Goal: Navigation & Orientation: Understand site structure

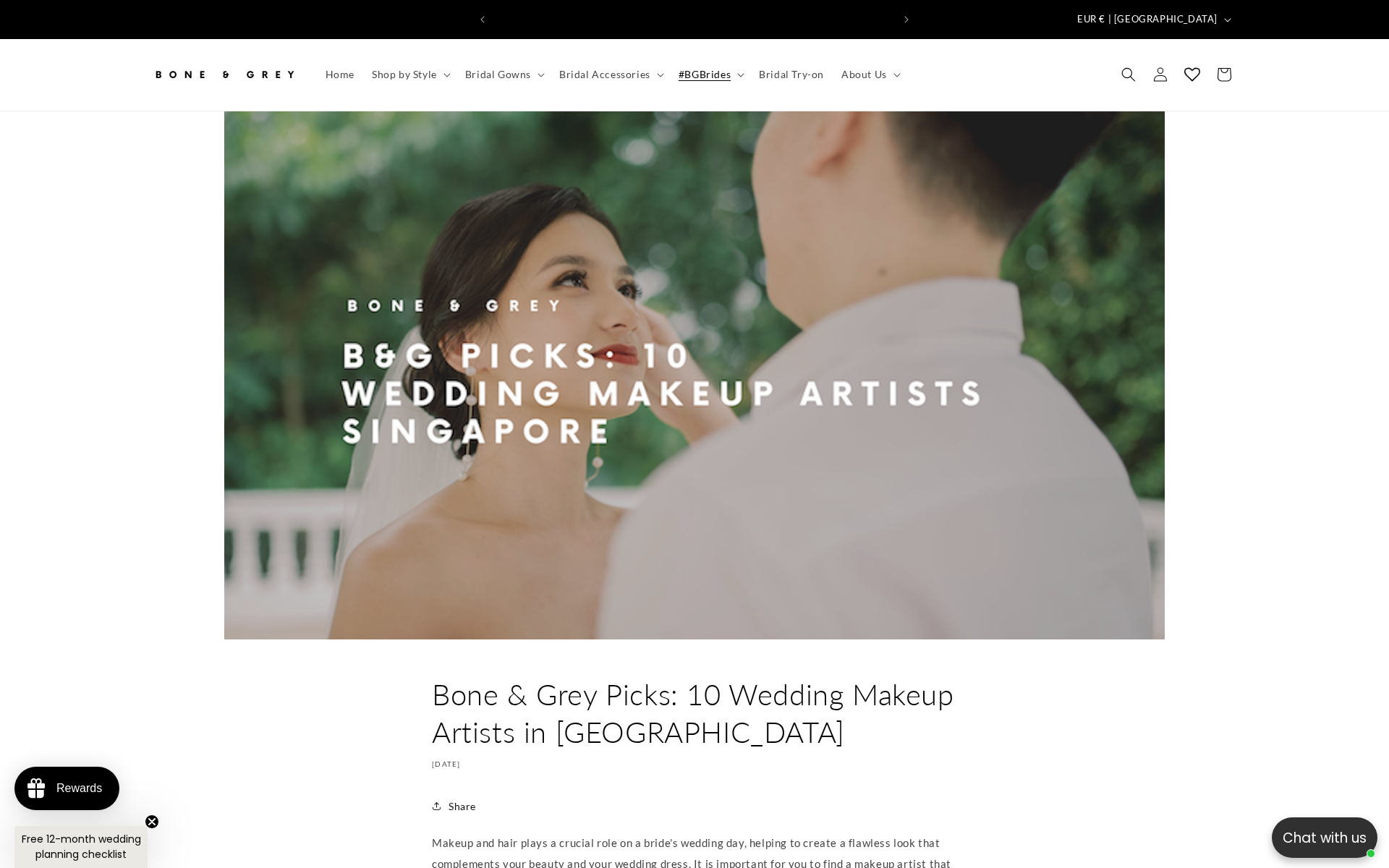
scroll to position [0, 398]
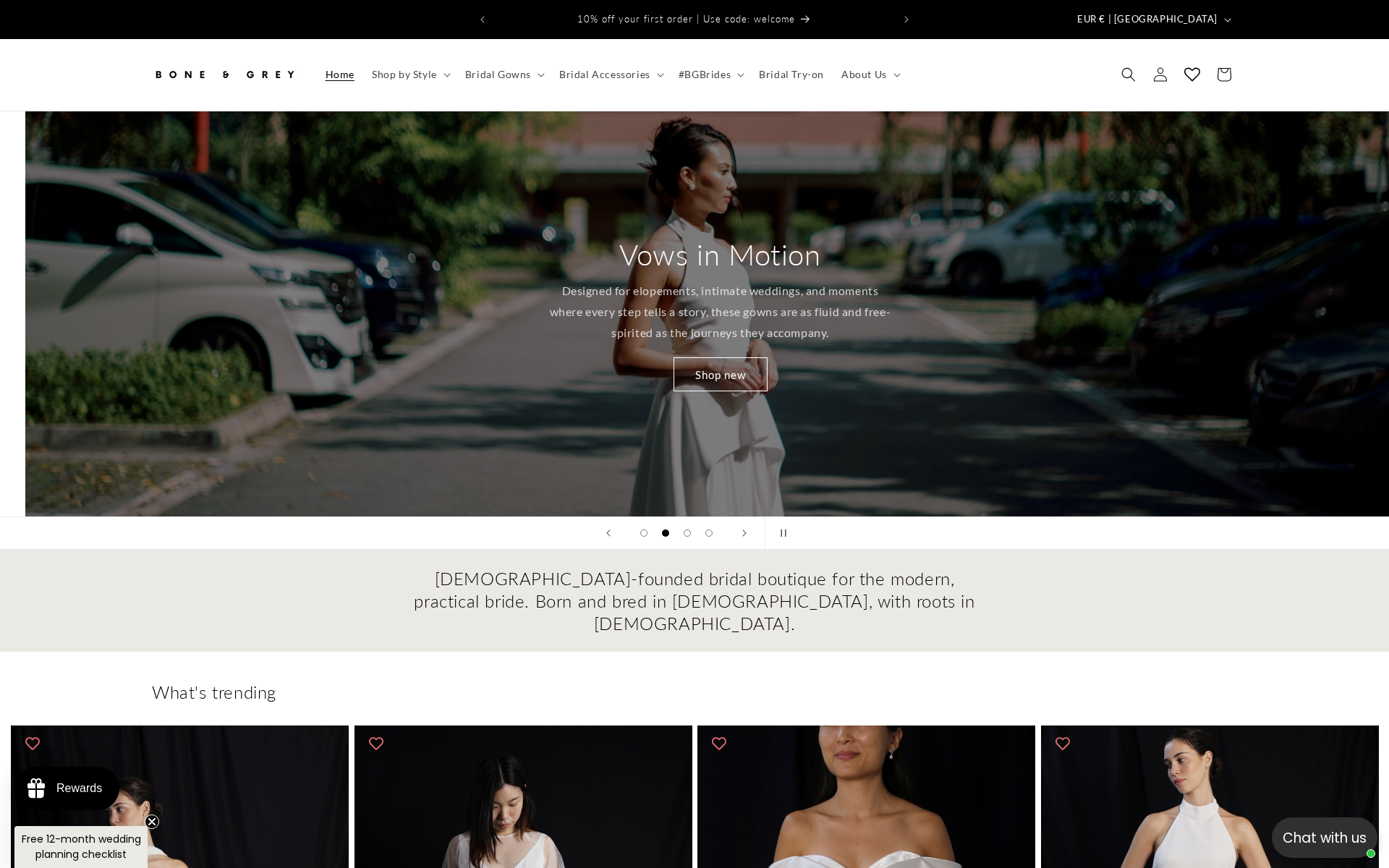
scroll to position [0, 1389]
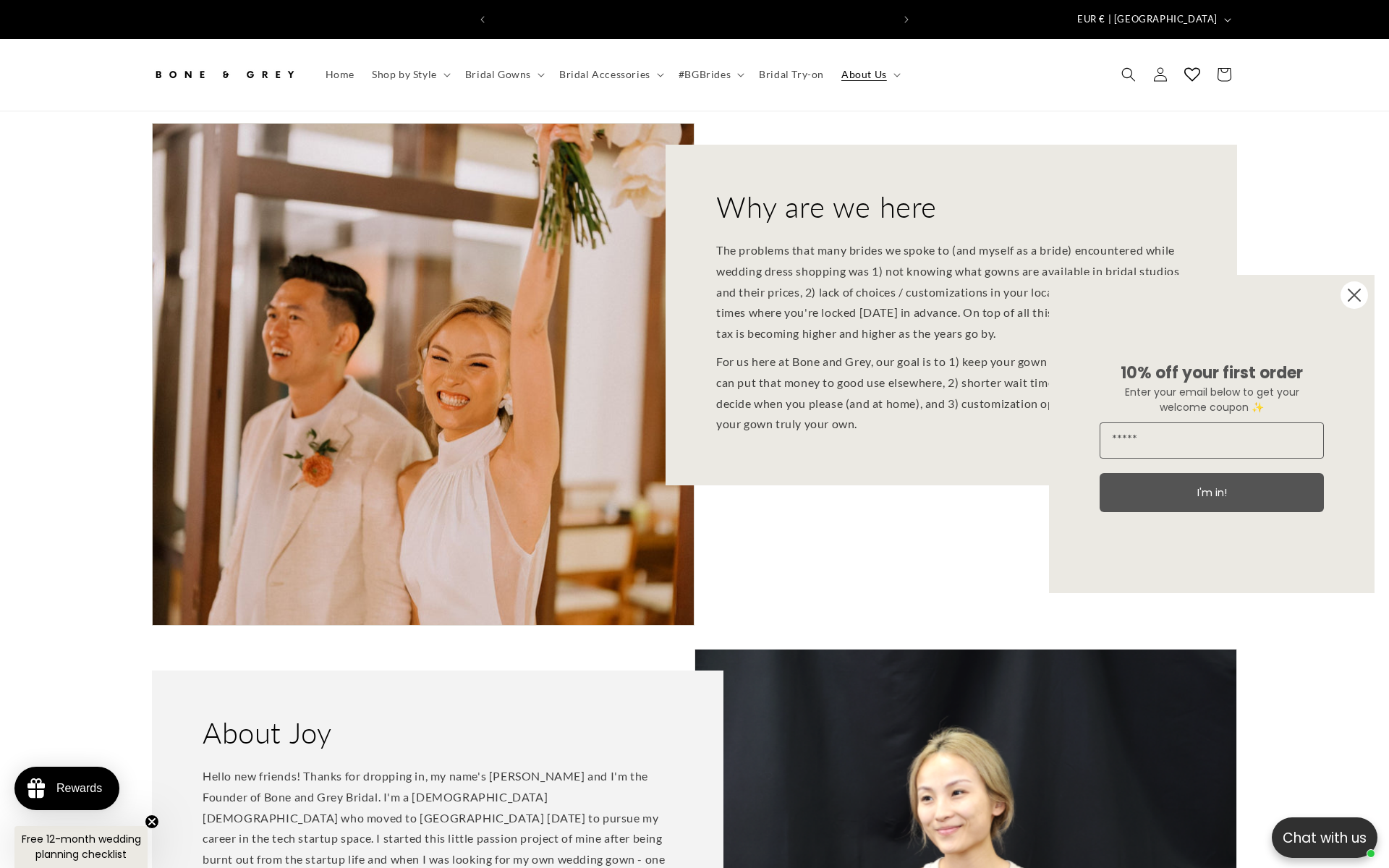
scroll to position [0, 398]
